Goal: Task Accomplishment & Management: Manage account settings

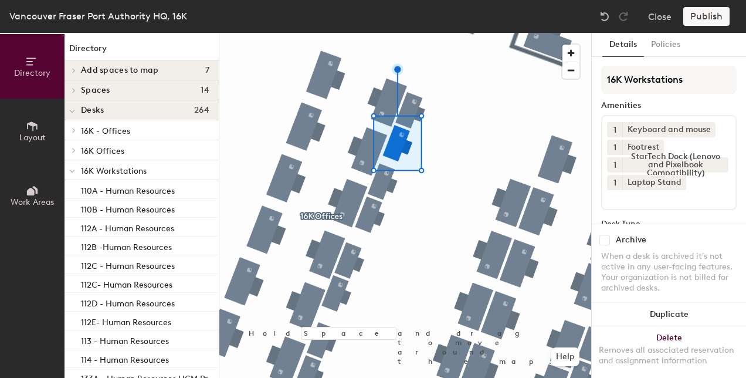
click at [703, 200] on input at bounding box center [660, 197] width 106 height 14
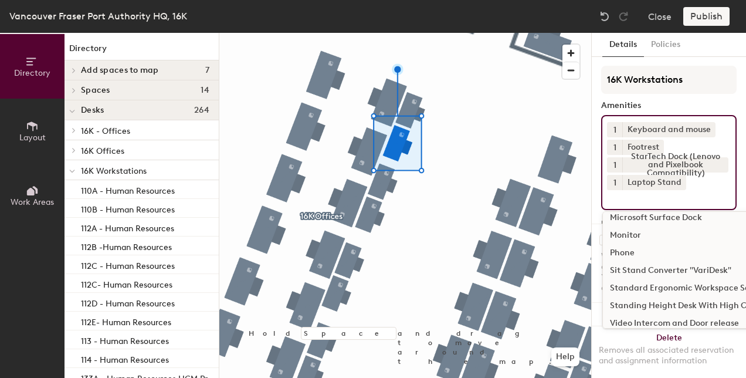
scroll to position [153, 0]
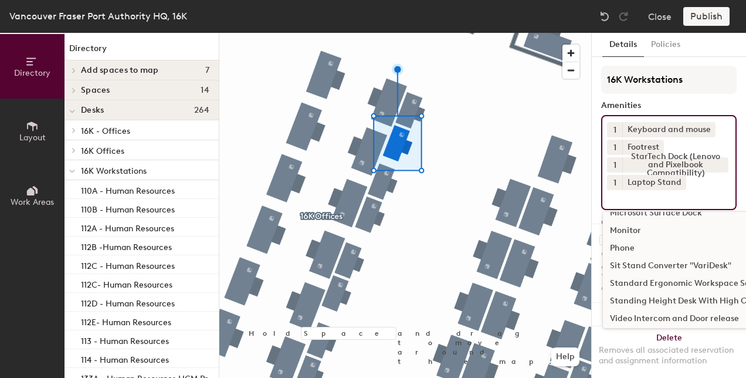
click at [668, 263] on div "Sit Stand Converter "VariDesk"" at bounding box center [686, 266] width 167 height 18
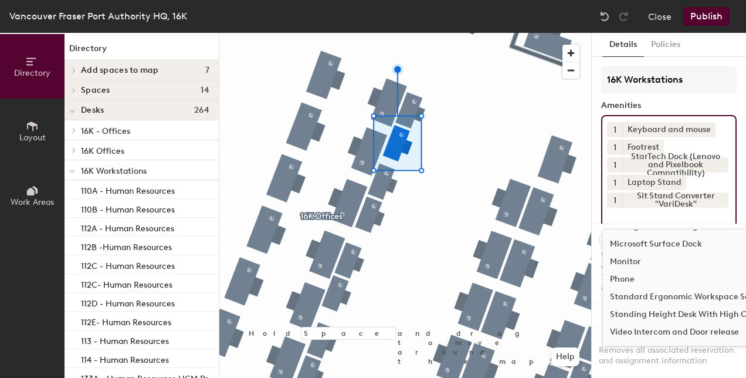
scroll to position [139, 0]
click at [732, 83] on div "Details Policies 16K Workstations Amenities 1 Keyboard and mouse 1 Footrest 1 S…" at bounding box center [669, 205] width 154 height 345
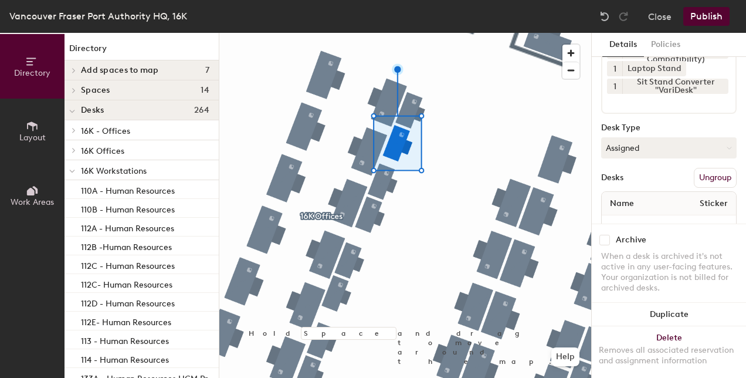
scroll to position [117, 0]
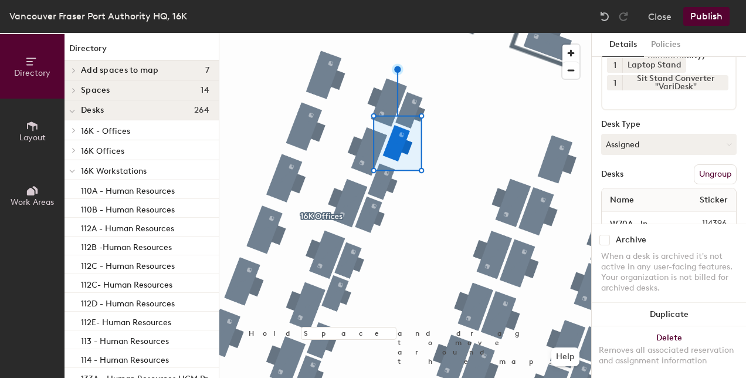
click at [717, 17] on button "Publish" at bounding box center [707, 16] width 46 height 19
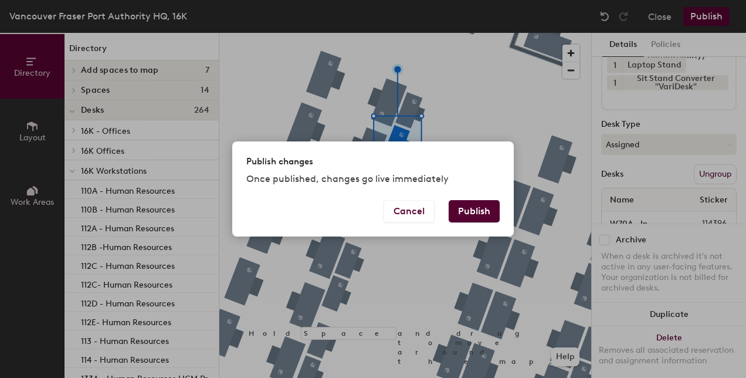
click at [471, 210] on button "Publish" at bounding box center [474, 211] width 51 height 22
